Goal: Find specific page/section: Find specific page/section

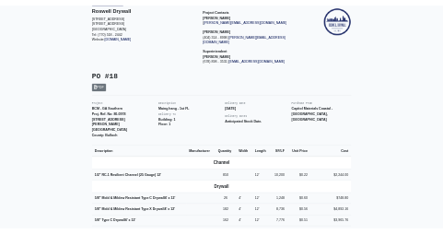
scroll to position [184, 0]
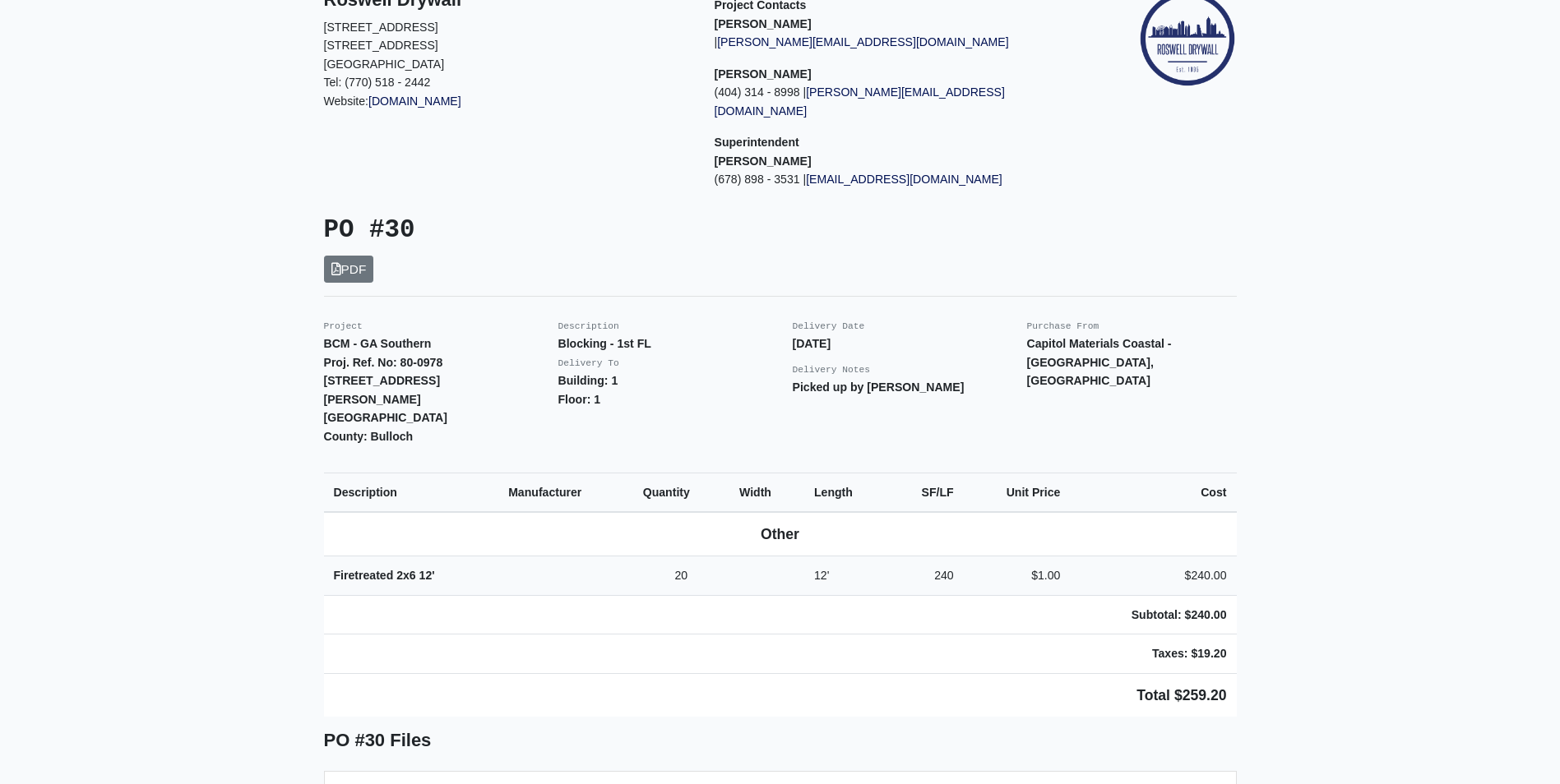
scroll to position [164, 0]
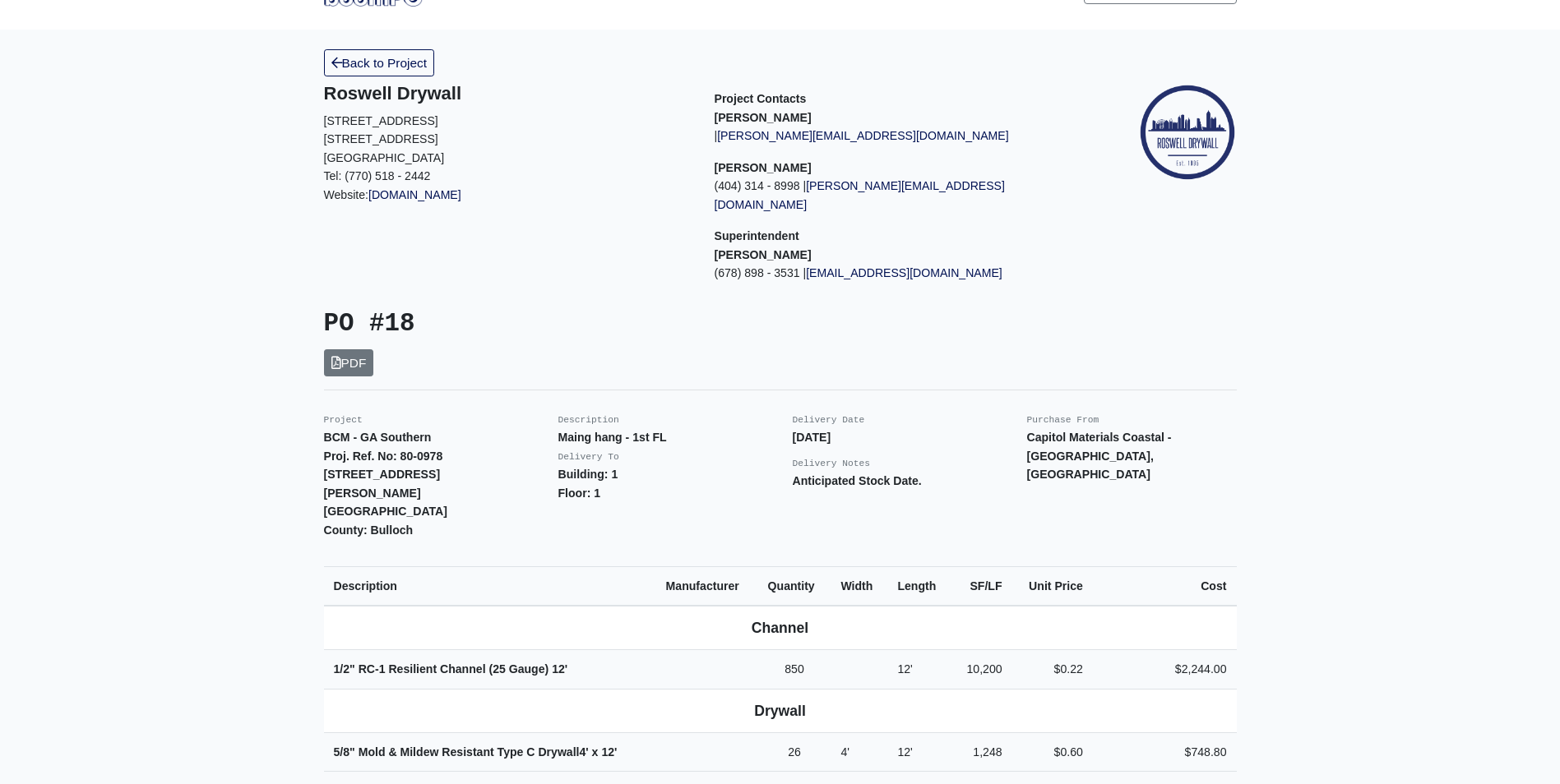
scroll to position [164, 0]
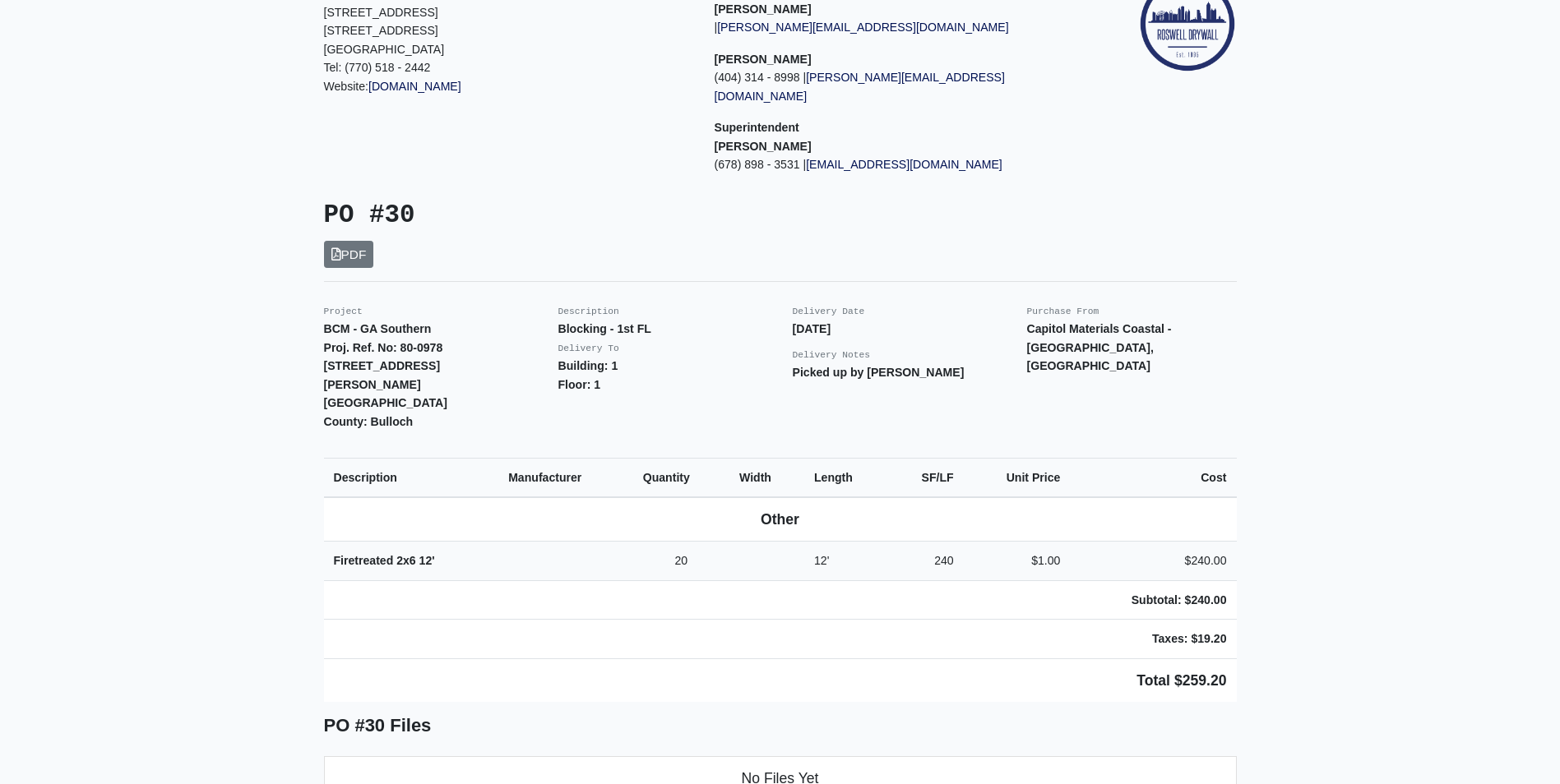
scroll to position [164, 0]
